Goal: Information Seeking & Learning: Check status

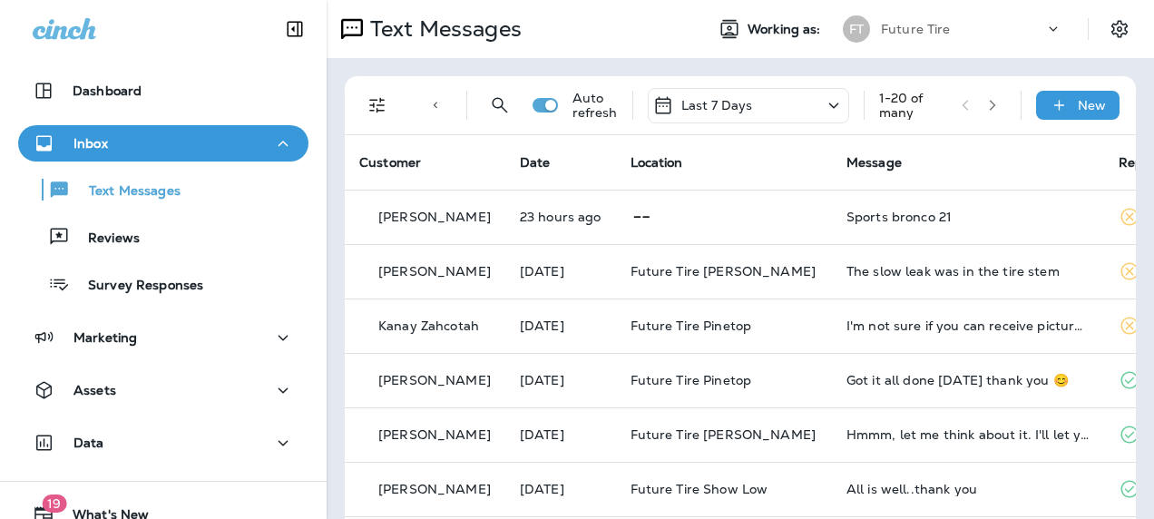
scroll to position [19, 0]
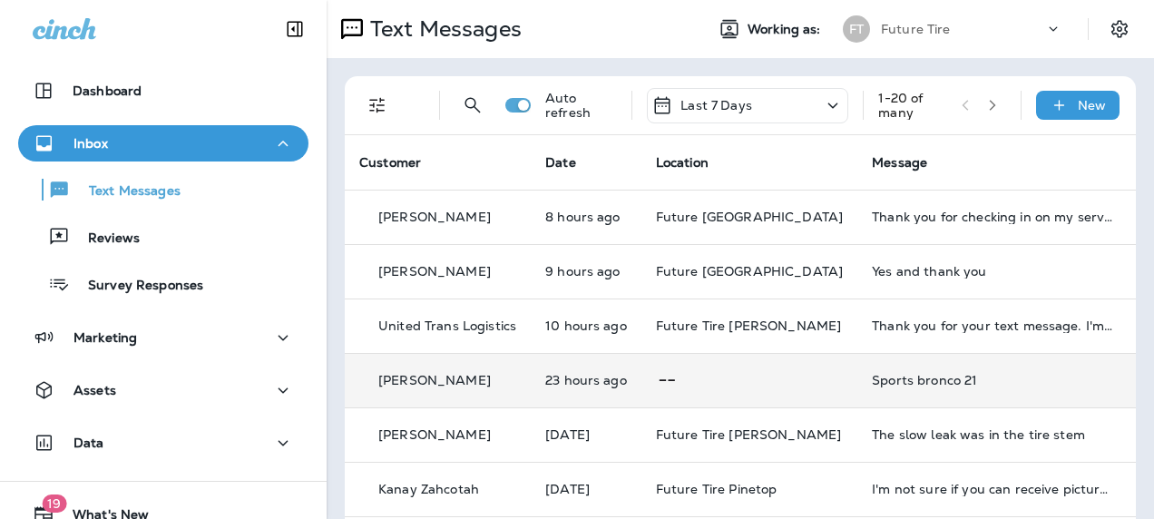
click at [874, 383] on div "Sports bronco 21" at bounding box center [993, 380] width 243 height 15
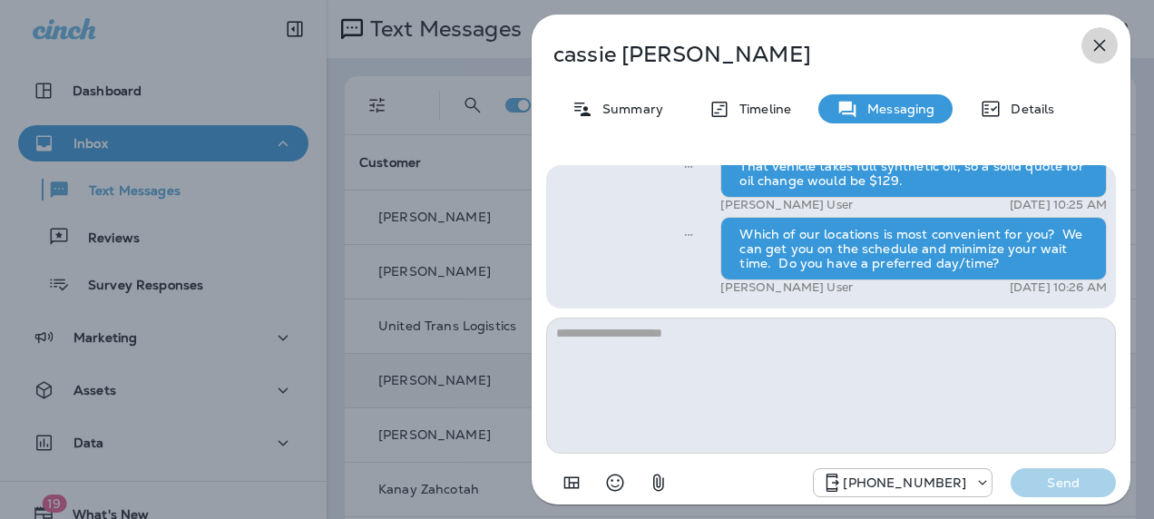
click at [1100, 46] on icon "button" at bounding box center [1100, 46] width 12 height 12
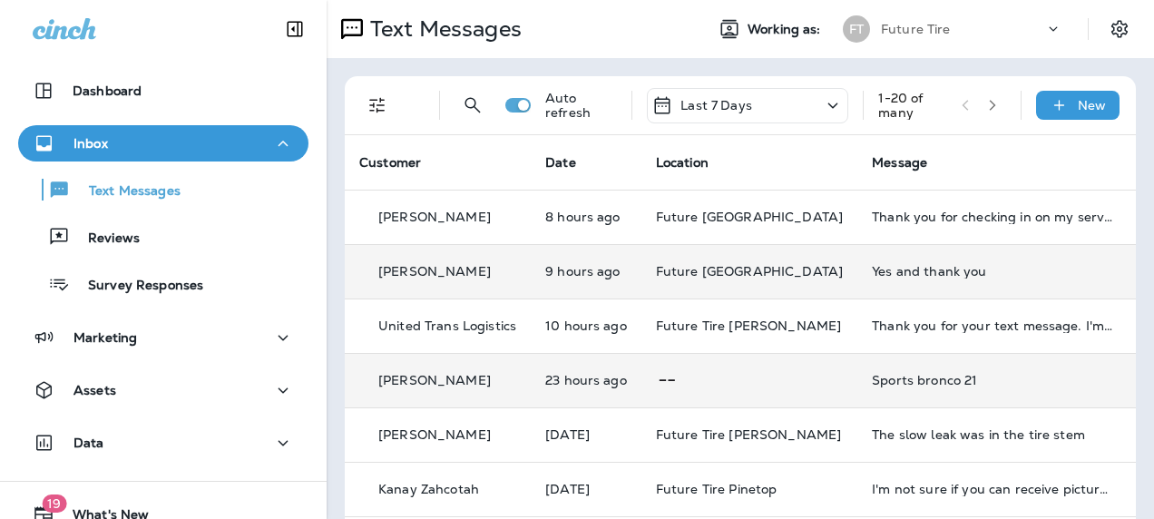
click at [872, 276] on div "Yes and thank you" at bounding box center [993, 271] width 243 height 15
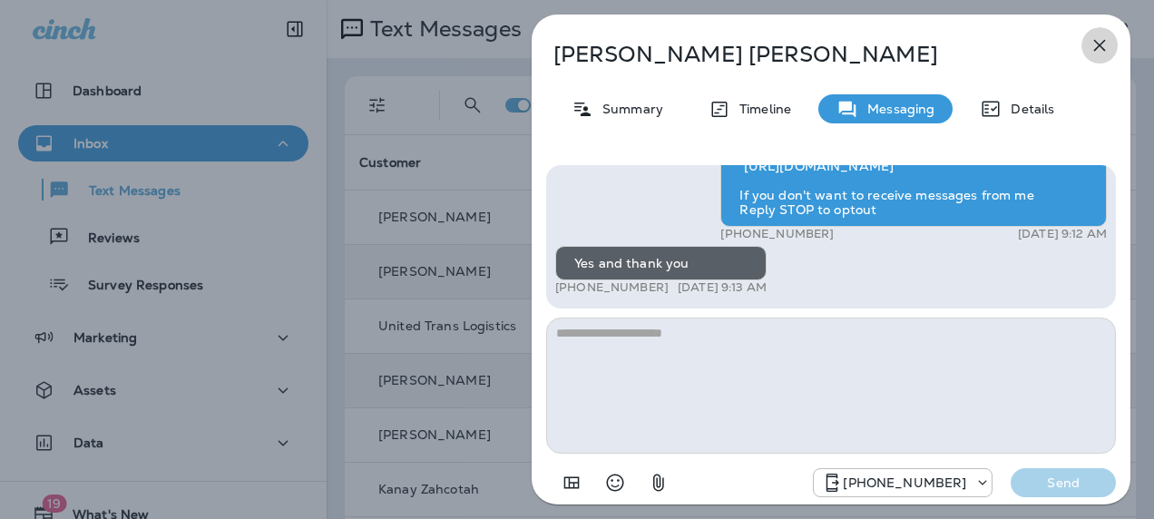
click at [1097, 50] on icon "button" at bounding box center [1099, 45] width 22 height 22
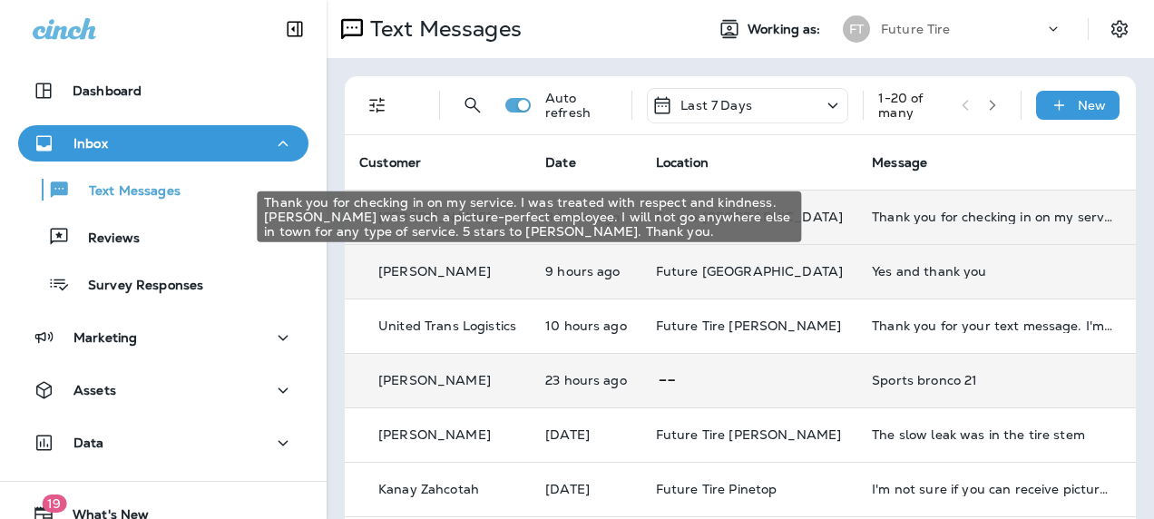
click at [881, 213] on div "Thank you for checking in on my service. I was treated with respect and kindnes…" at bounding box center [993, 216] width 243 height 15
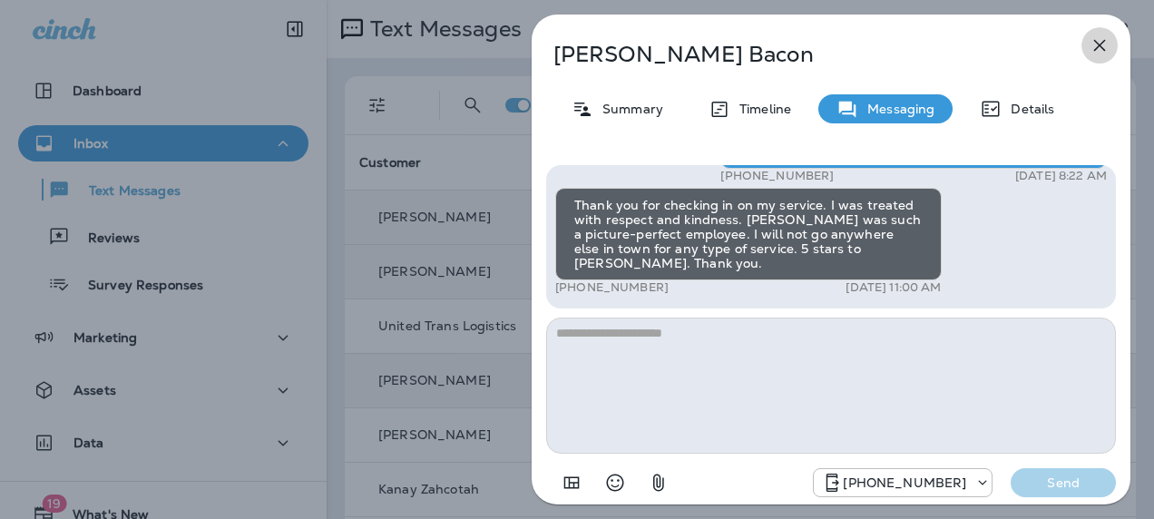
click at [1100, 45] on icon "button" at bounding box center [1099, 45] width 22 height 22
